Goal: Communication & Community: Answer question/provide support

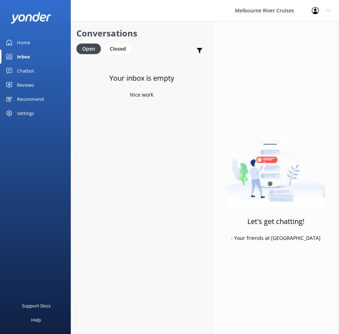
click at [44, 42] on link "Home" at bounding box center [35, 42] width 71 height 14
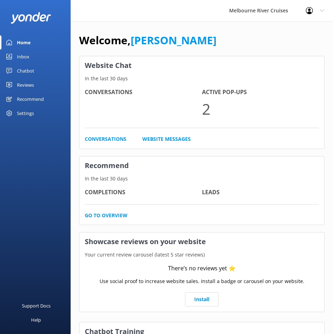
click at [44, 41] on link "Home" at bounding box center [35, 42] width 71 height 14
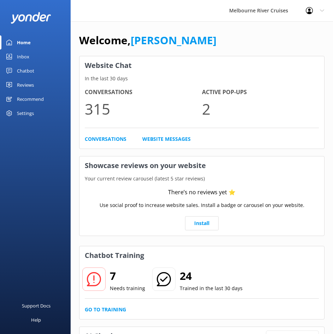
click at [29, 62] on div "Inbox" at bounding box center [23, 57] width 12 height 14
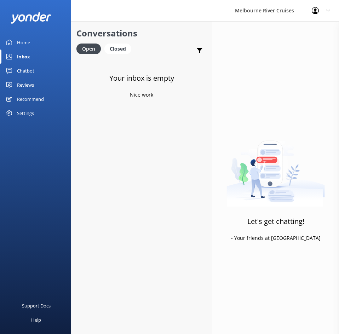
click at [35, 45] on link "Home" at bounding box center [35, 42] width 71 height 14
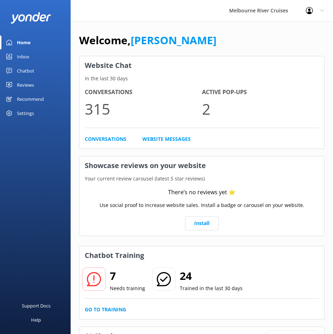
click at [91, 303] on div "7 Needs training 24 Trained in the last 30 days Go to Training" at bounding box center [202, 291] width 245 height 54
click at [93, 309] on link "Go to Training" at bounding box center [105, 309] width 41 height 8
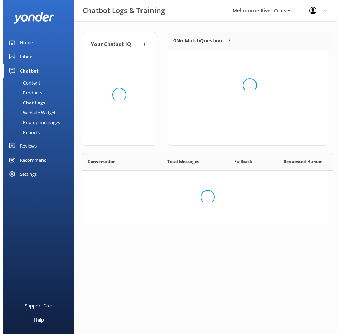
scroll to position [6, 6]
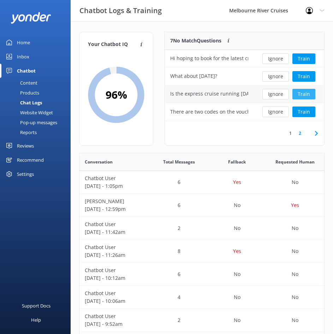
click at [305, 94] on button "Train" at bounding box center [304, 94] width 23 height 11
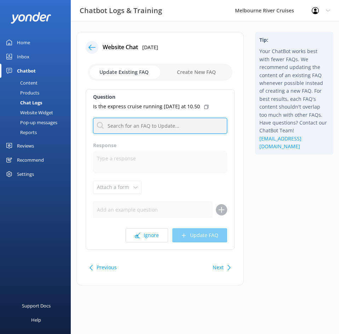
click at [147, 123] on input "text" at bounding box center [160, 126] width 134 height 16
type input "availability"
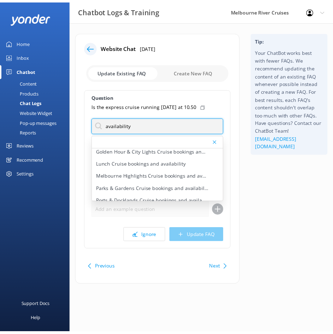
scroll to position [29, 0]
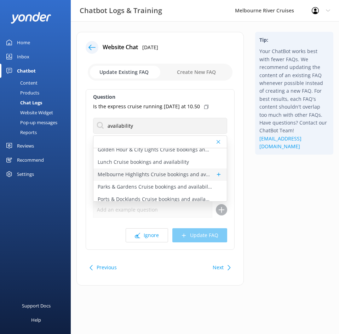
click at [171, 171] on p "Melbourne Highlights Cruise bookings and availability" at bounding box center [155, 174] width 114 height 8
type textarea "To view availability and book your Melbourne Highlights Cruise, head to [URL][D…"
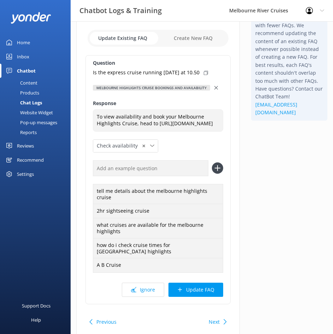
scroll to position [71, 0]
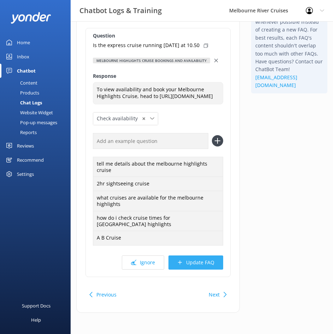
click at [204, 268] on button "Update FAQ" at bounding box center [196, 262] width 55 height 14
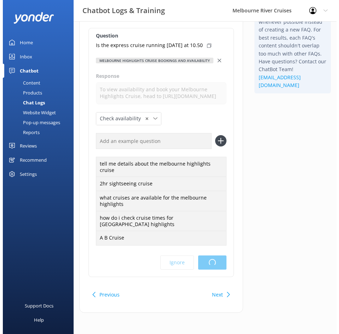
scroll to position [0, 0]
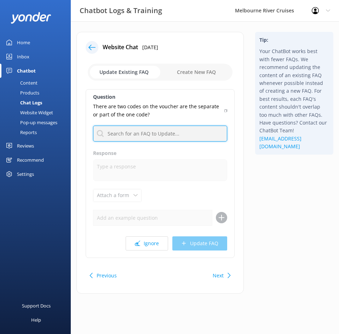
click at [157, 136] on input "text" at bounding box center [160, 134] width 134 height 16
click at [144, 133] on input "text" at bounding box center [160, 134] width 134 height 16
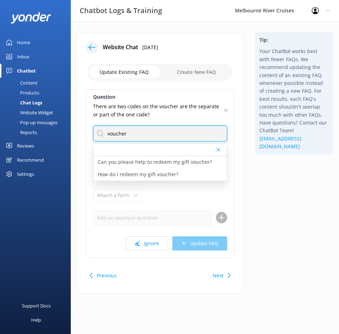
type input "voucher"
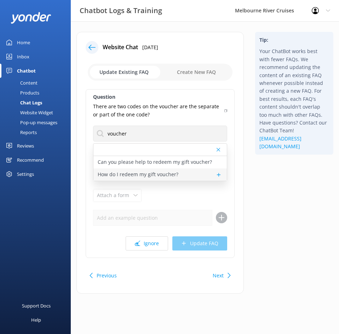
click at [147, 171] on p "How do I redeem my gift voucher?" at bounding box center [138, 174] width 81 height 8
type textarea "At the online checkout please add your gift voucher code in the box that states…"
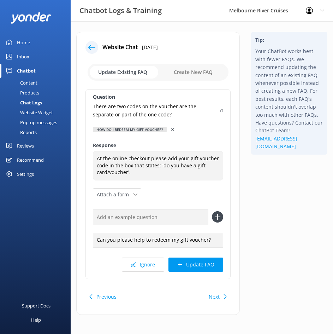
click at [171, 127] on div at bounding box center [173, 130] width 5 height 8
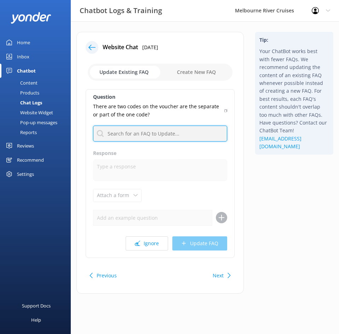
click at [149, 134] on input "text" at bounding box center [160, 134] width 134 height 16
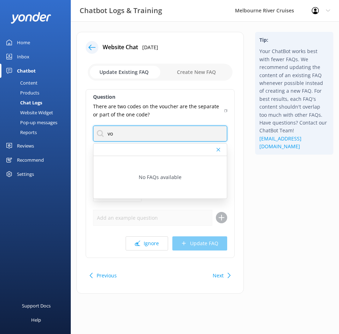
type input "voucher"
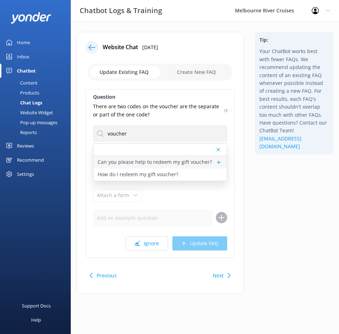
click at [151, 161] on p "Can you please help to redeem my gift voucher?" at bounding box center [155, 162] width 114 height 8
type textarea "To redeem your gift voucher, just leave your full booking name, email, mobile n…"
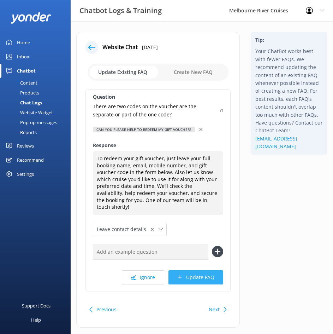
click at [200, 270] on button "Update FAQ" at bounding box center [196, 277] width 55 height 14
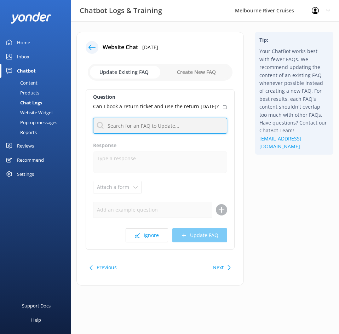
click at [147, 130] on input "text" at bounding box center [160, 126] width 134 height 16
click at [134, 134] on input "text" at bounding box center [160, 126] width 134 height 16
type input "w"
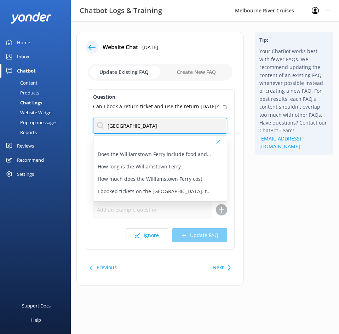
type input "[GEOGRAPHIC_DATA]"
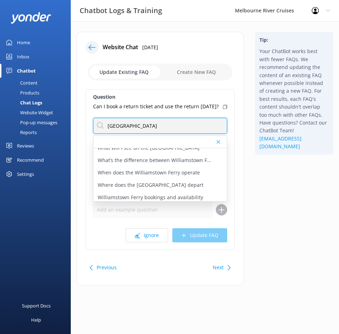
scroll to position [83, 0]
